Goal: Check status: Check status

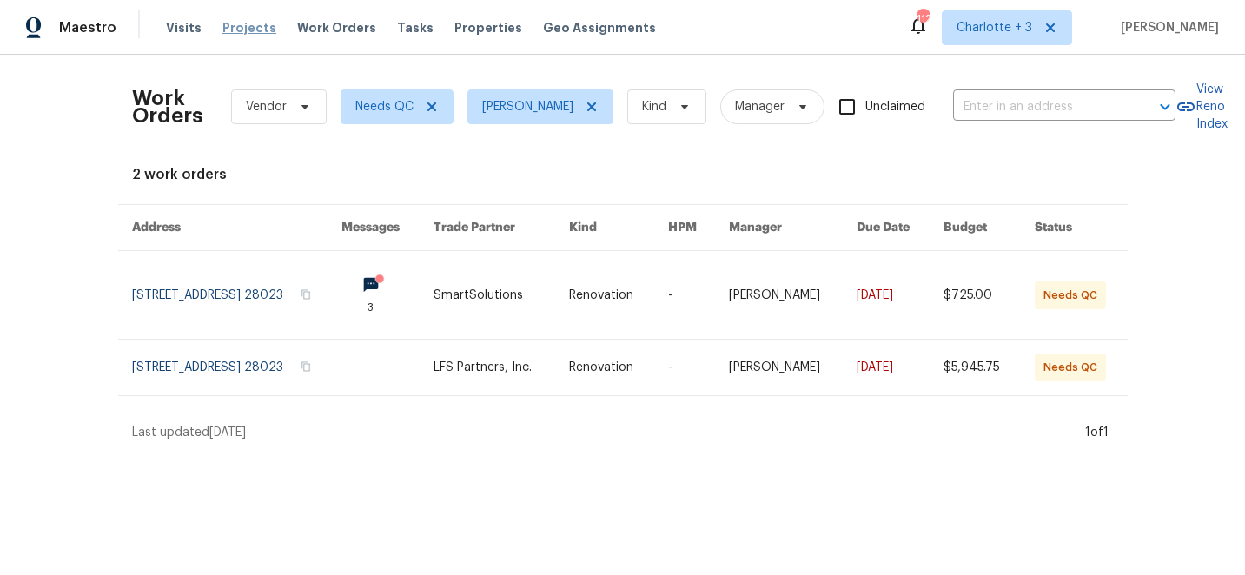
click at [236, 31] on span "Projects" at bounding box center [249, 27] width 54 height 17
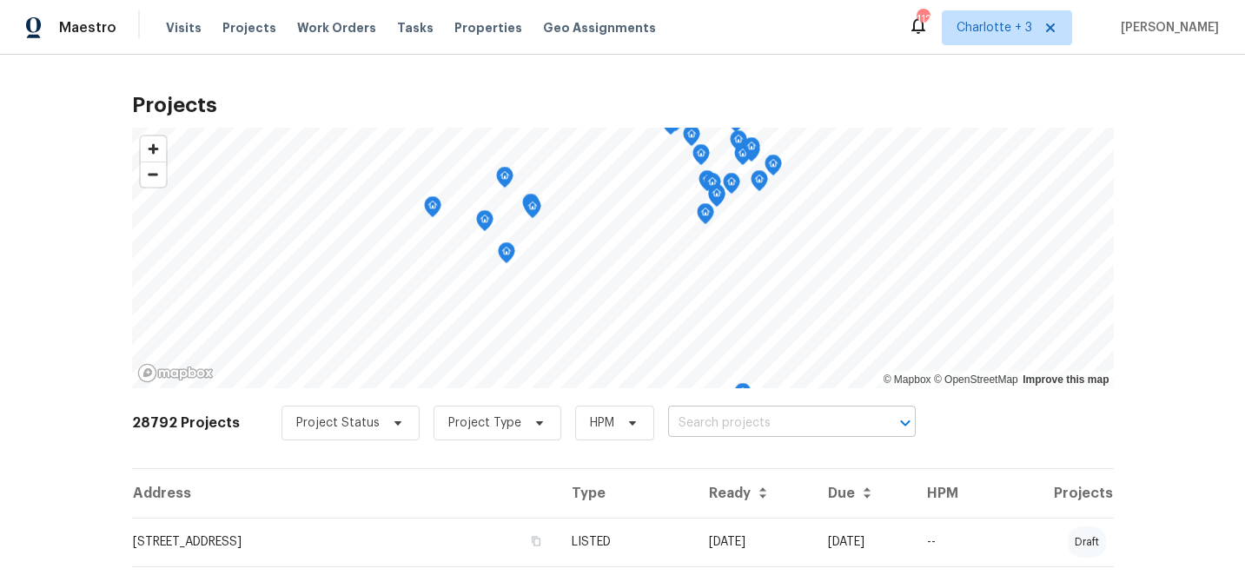
click at [710, 419] on input "text" at bounding box center [767, 423] width 199 height 27
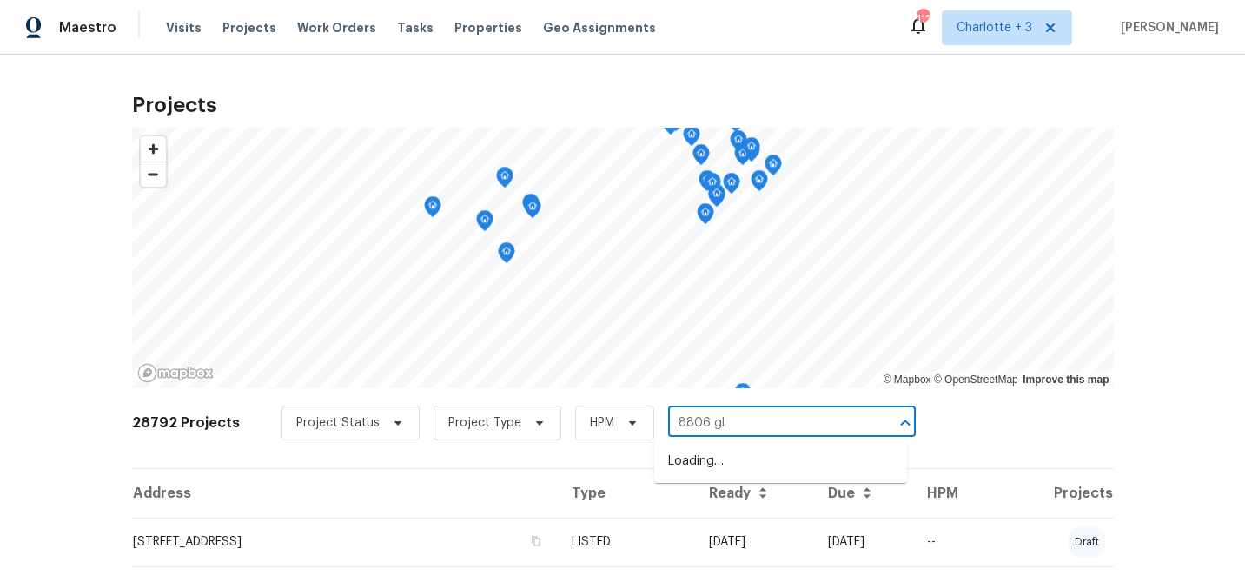
type input "8806 gle"
click at [722, 455] on li "[STREET_ADDRESS]" at bounding box center [780, 461] width 253 height 29
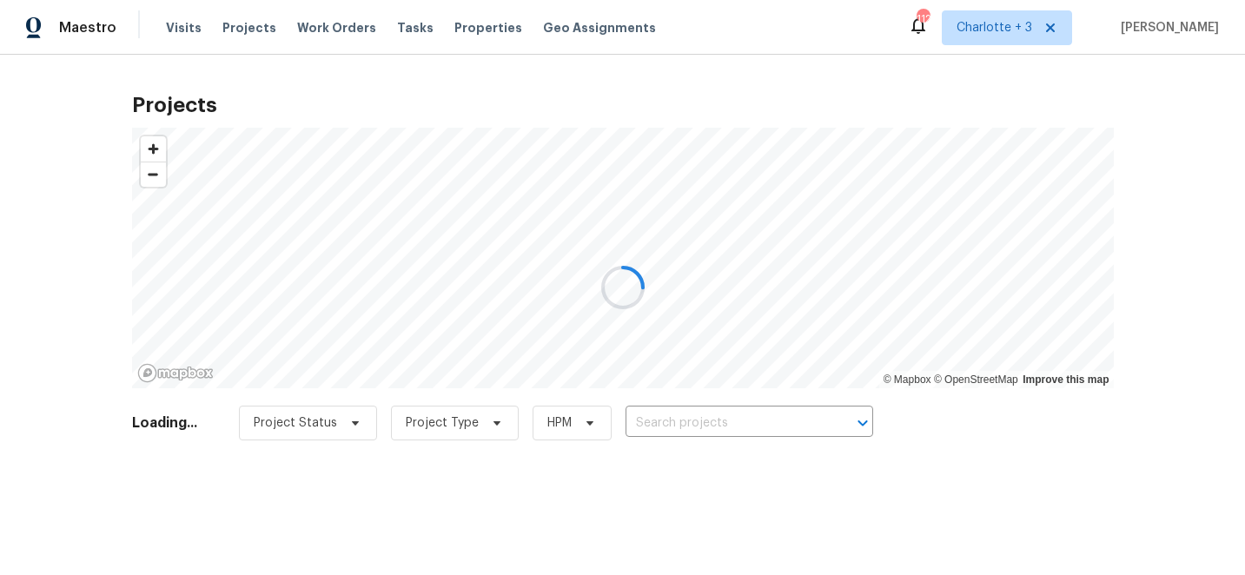
type input "[STREET_ADDRESS]"
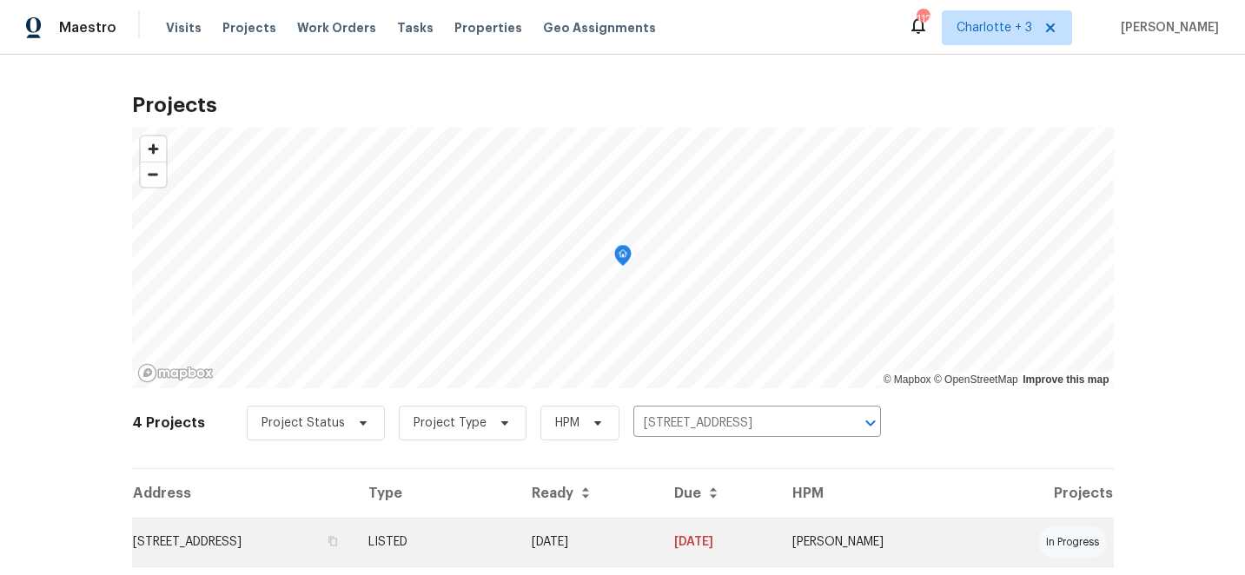
click at [659, 539] on td "[DATE]" at bounding box center [589, 542] width 142 height 49
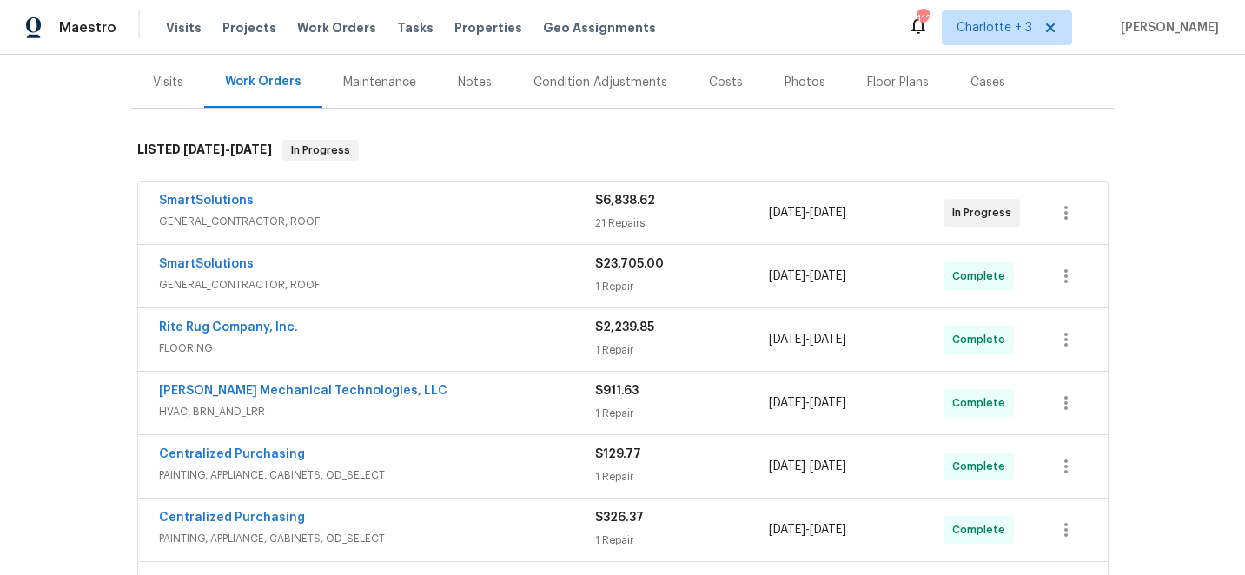
scroll to position [208, 0]
click at [222, 386] on link "[PERSON_NAME] Mechanical Technologies, LLC" at bounding box center [303, 390] width 288 height 12
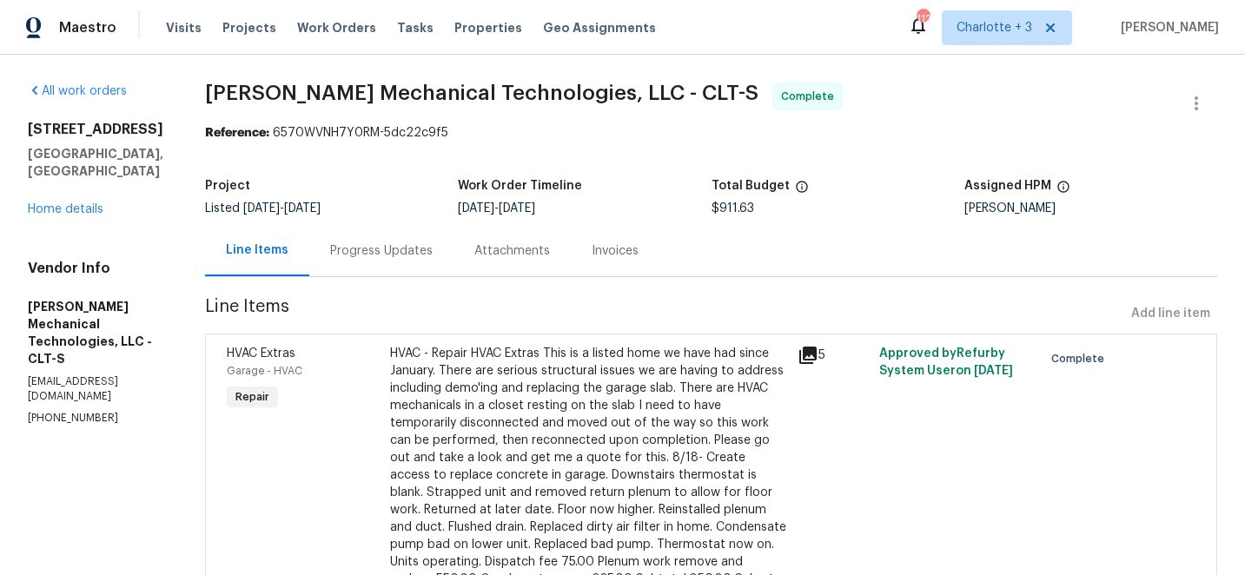
click at [420, 254] on div "Progress Updates" at bounding box center [381, 250] width 102 height 17
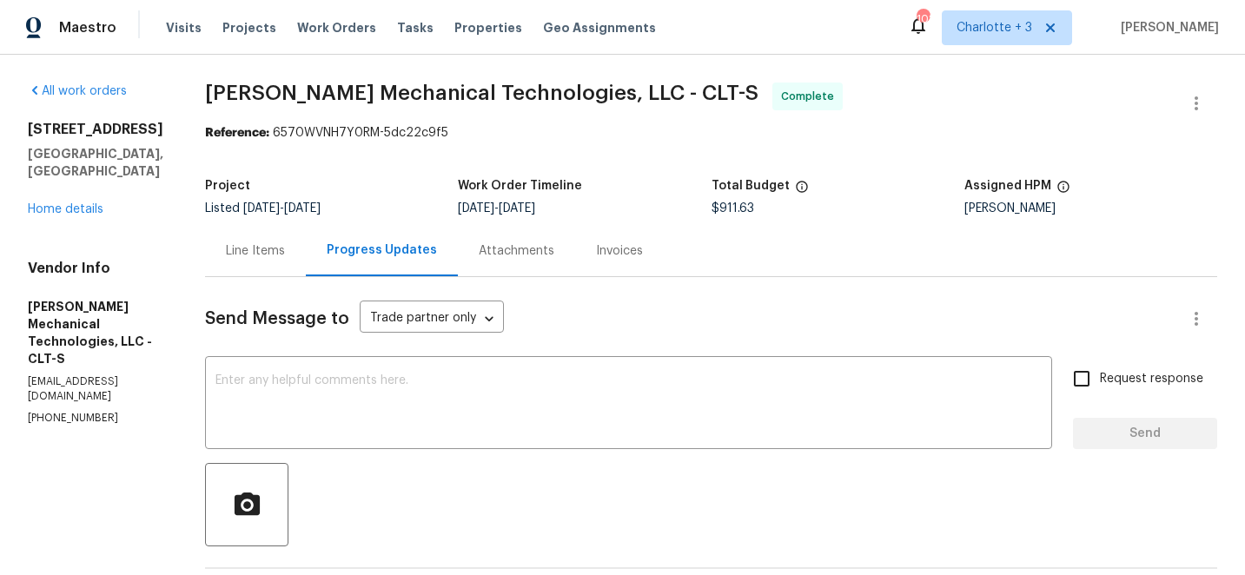
click at [264, 254] on div "Line Items" at bounding box center [255, 250] width 59 height 17
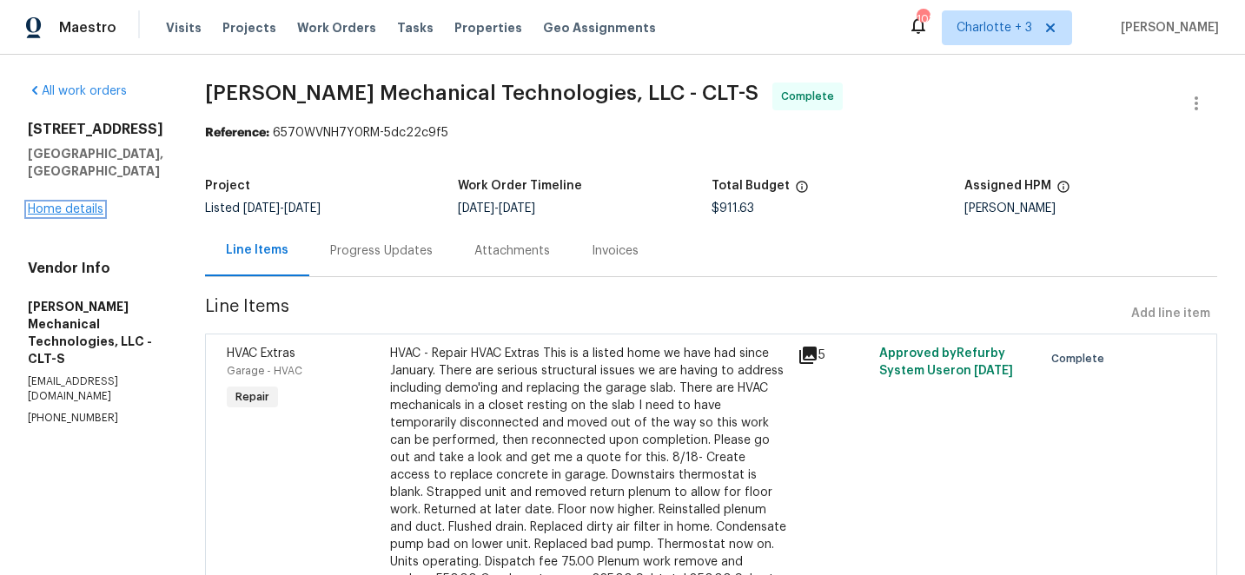
click at [76, 203] on link "Home details" at bounding box center [66, 209] width 76 height 12
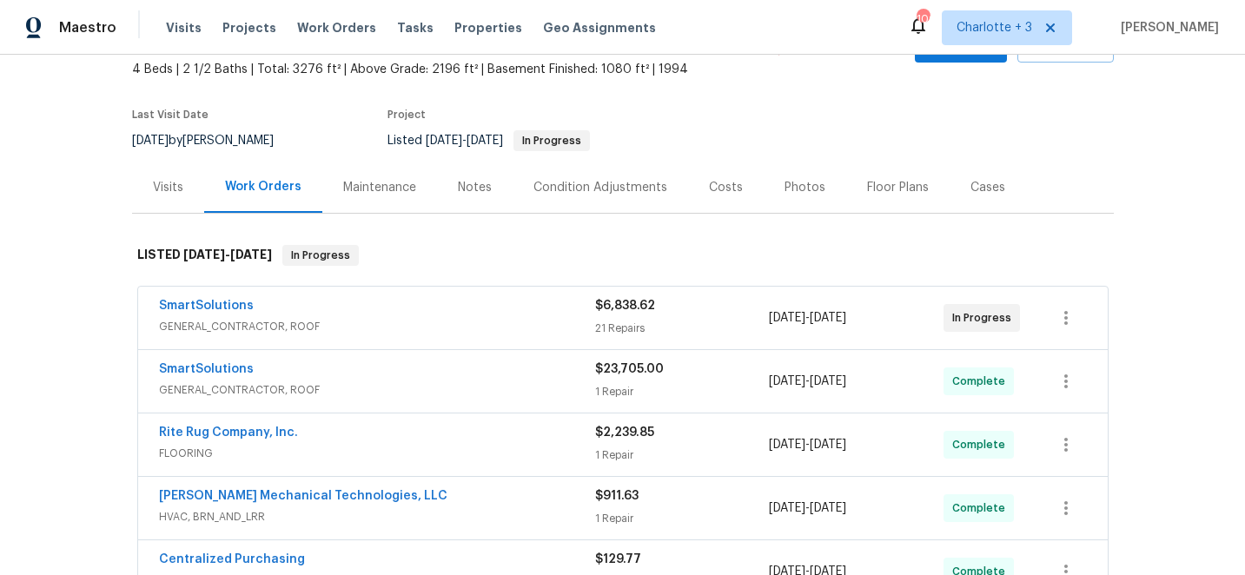
scroll to position [53, 0]
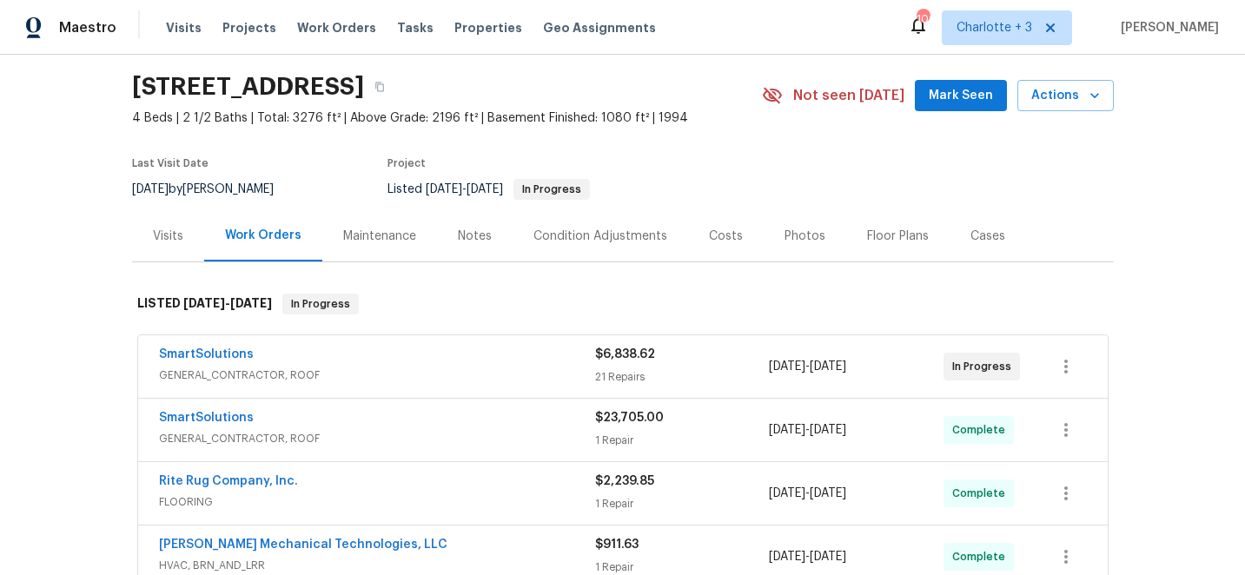
click at [716, 234] on div "Costs" at bounding box center [726, 236] width 34 height 17
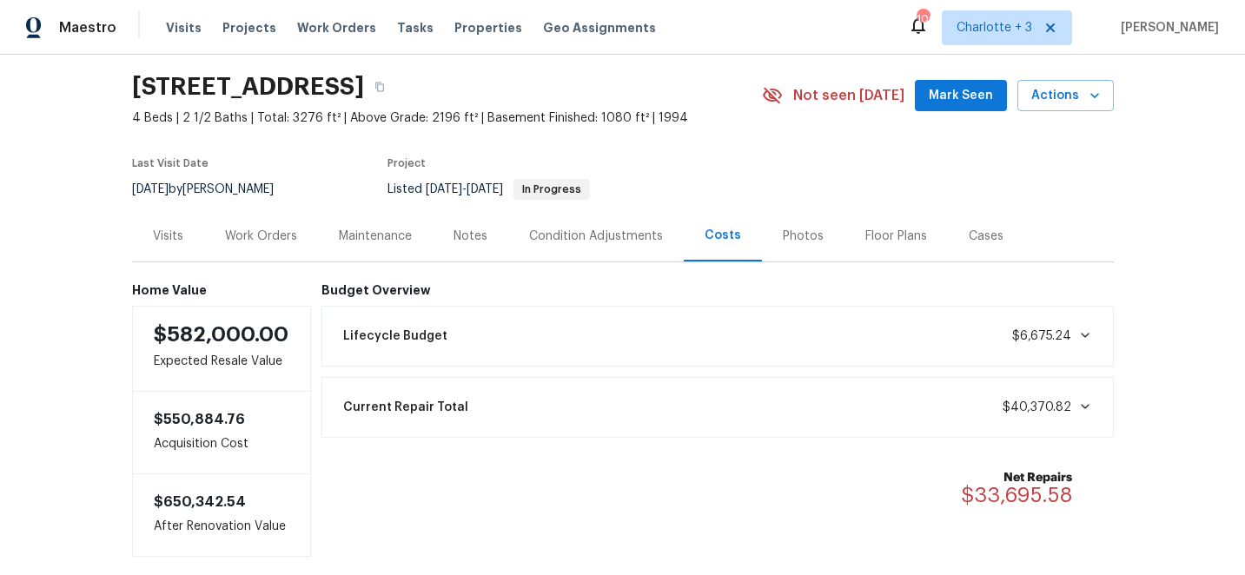
click at [263, 235] on div "Work Orders" at bounding box center [261, 236] width 72 height 17
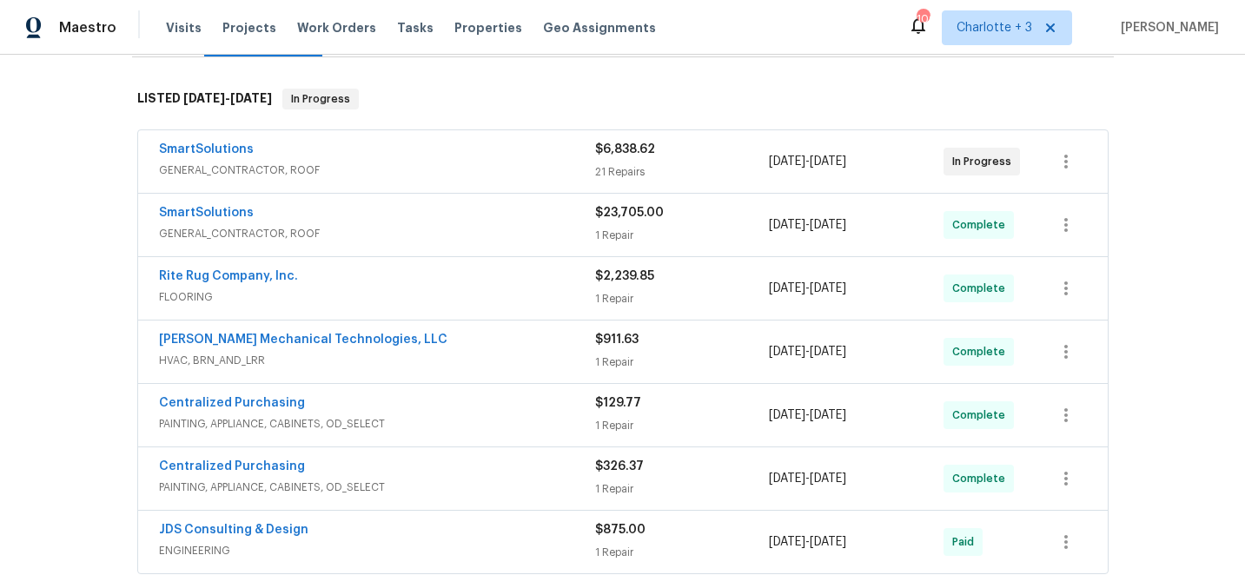
scroll to position [169, 0]
